Goal: Navigation & Orientation: Find specific page/section

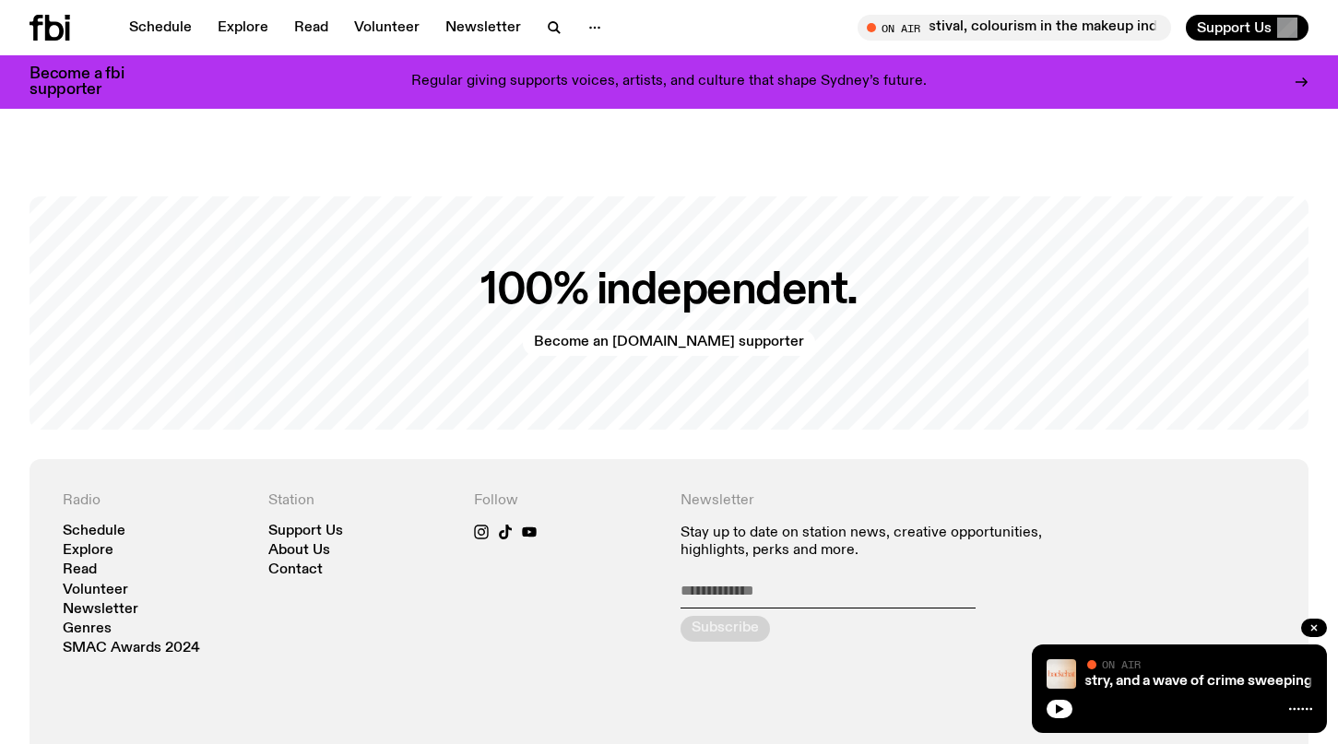
scroll to position [3657, 0]
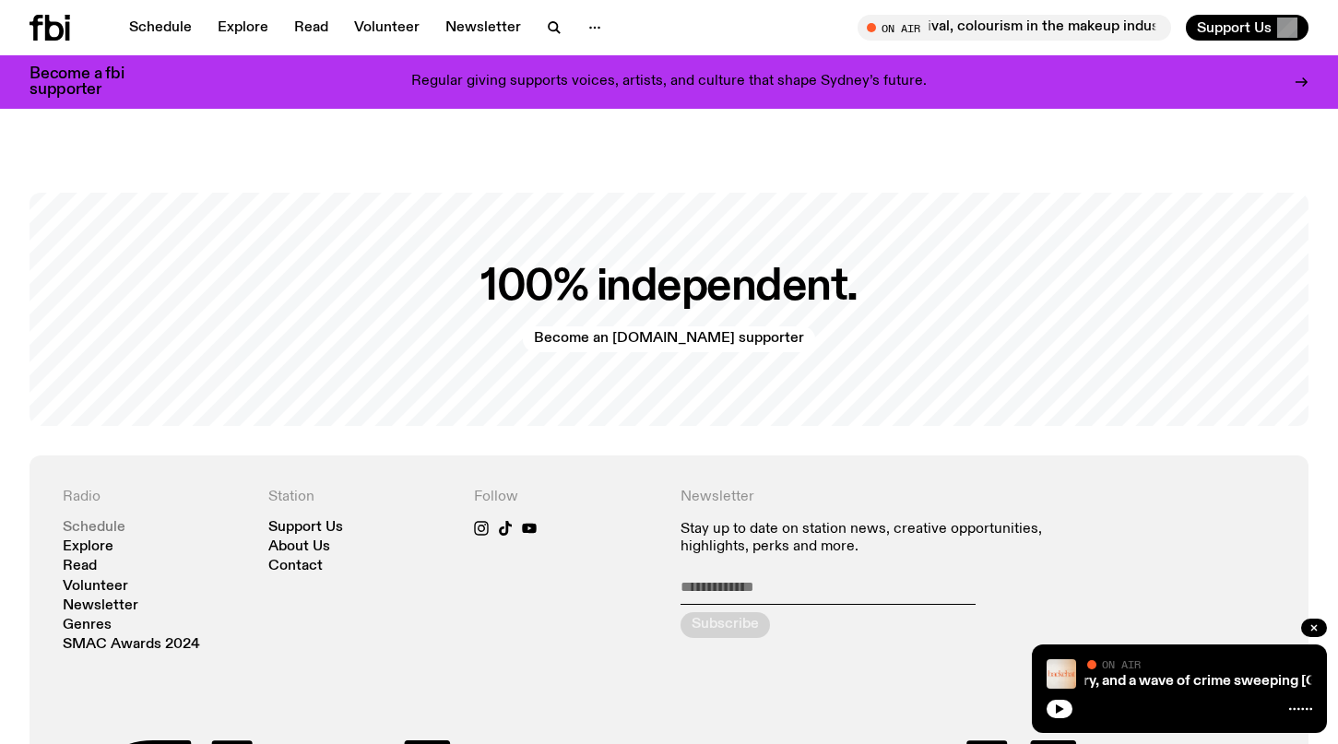
click at [118, 521] on link "Schedule" at bounding box center [94, 528] width 63 height 14
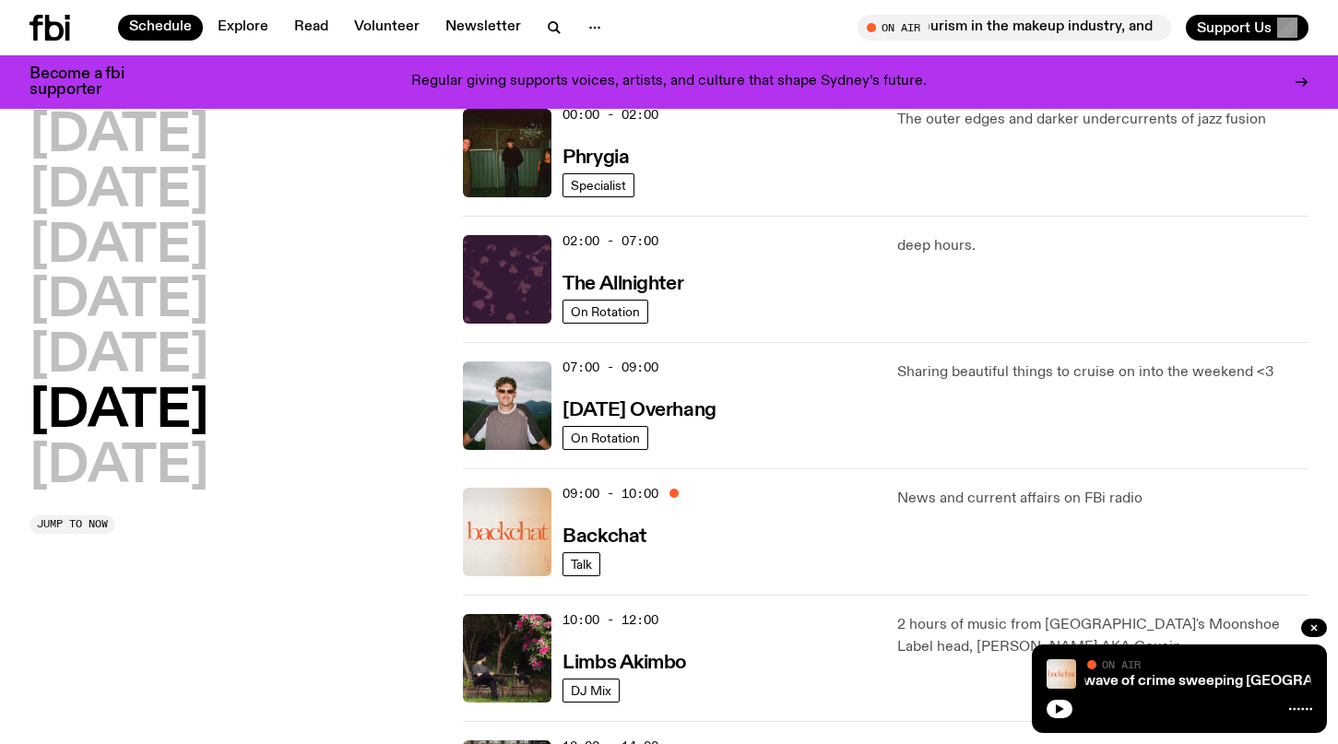
scroll to position [85, 0]
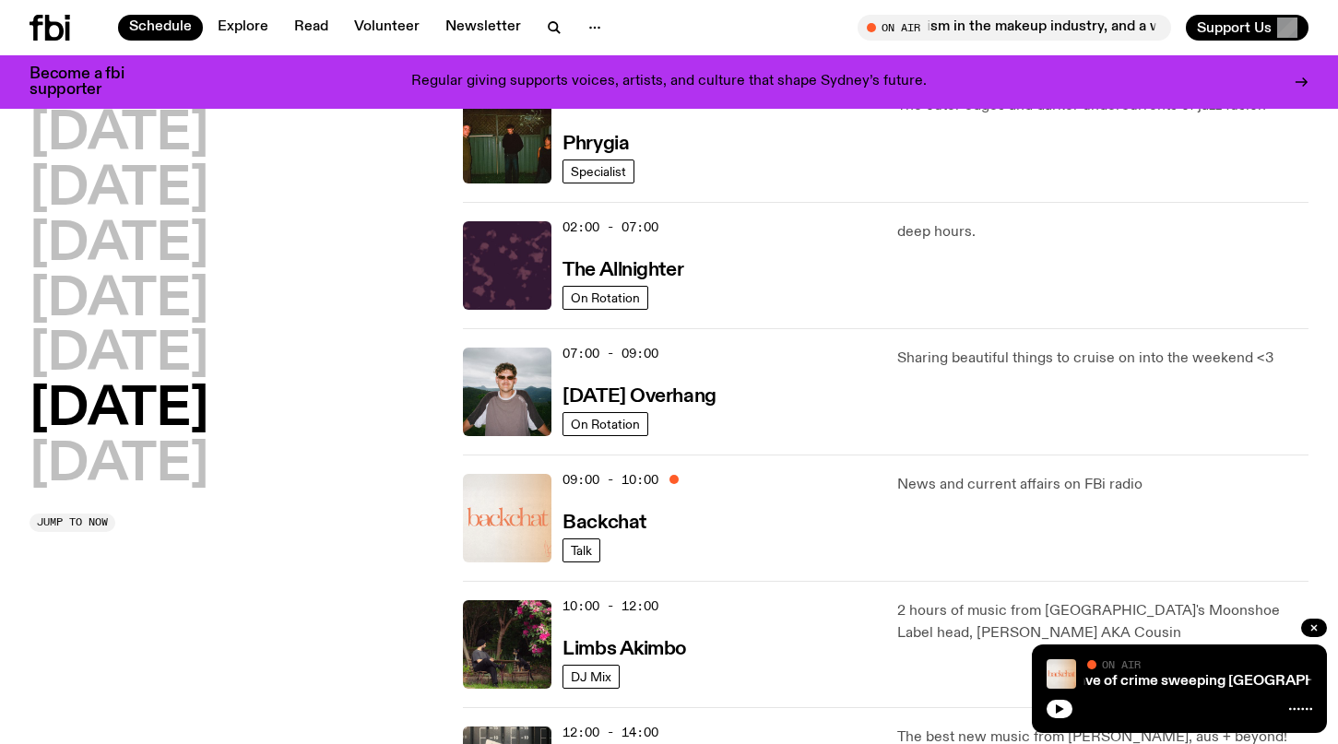
click at [526, 508] on img at bounding box center [507, 518] width 89 height 89
